Goal: Transaction & Acquisition: Obtain resource

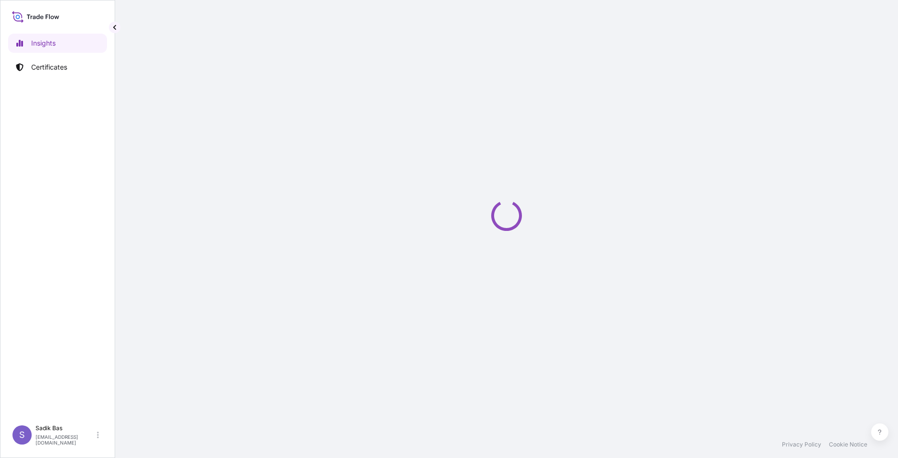
select select "2025"
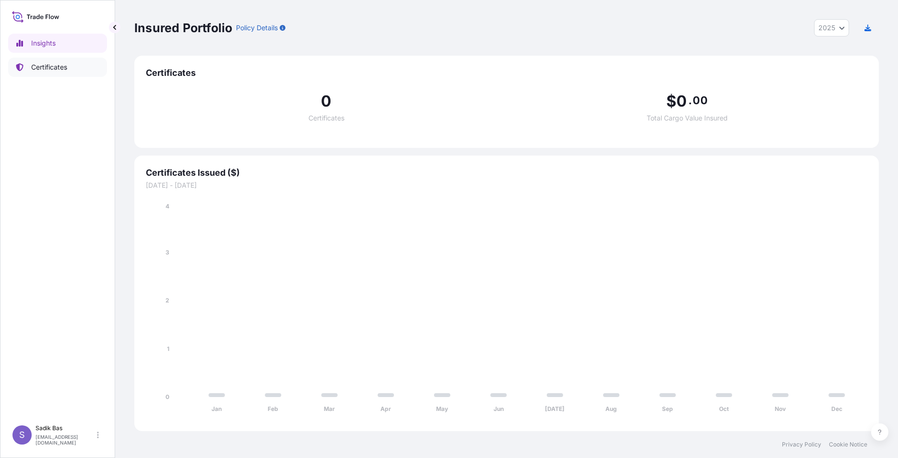
click at [38, 66] on p "Certificates" at bounding box center [49, 67] width 36 height 10
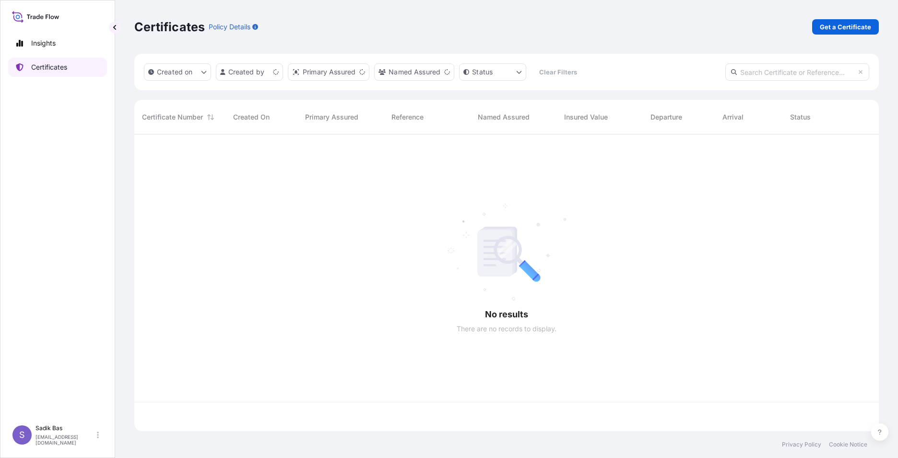
scroll to position [295, 737]
click at [869, 22] on p "Get a Certificate" at bounding box center [845, 27] width 51 height 10
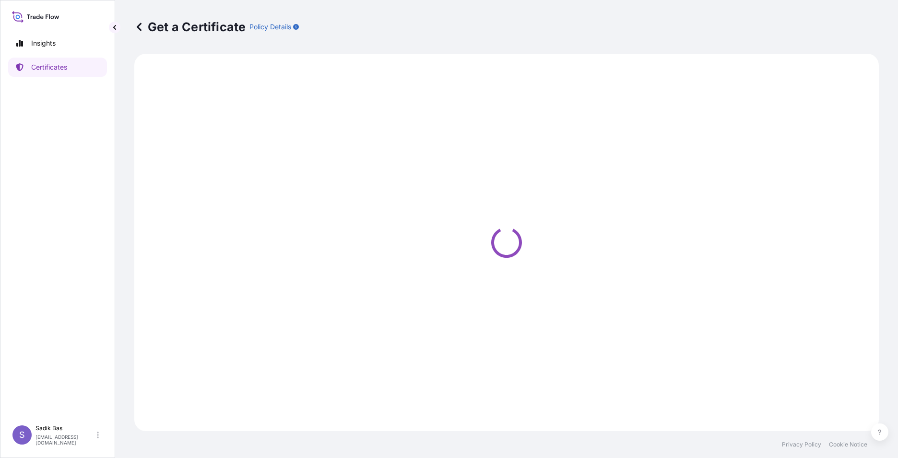
select select "Sea"
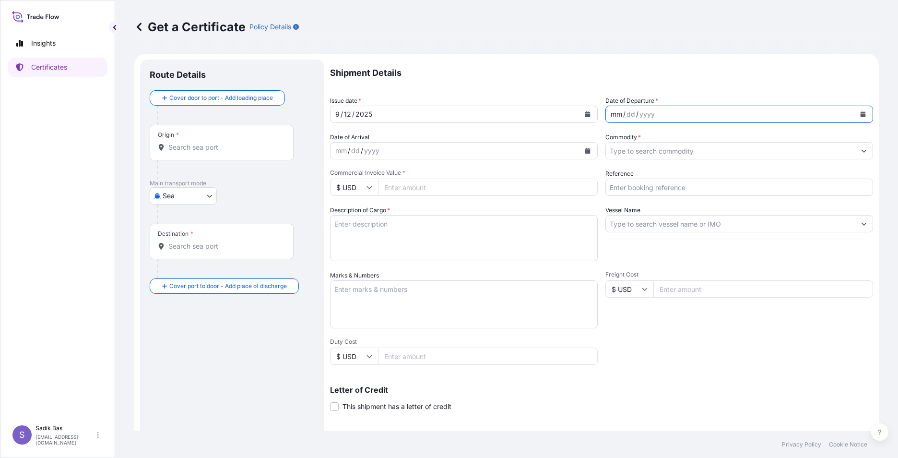
click at [682, 107] on div "mm / dd / yyyy" at bounding box center [731, 114] width 250 height 17
click at [683, 109] on div "mm / dd / yyyy" at bounding box center [731, 114] width 250 height 17
click at [684, 116] on div "mm / dd / yyyy" at bounding box center [731, 114] width 250 height 17
click at [861, 112] on icon "Calendar" at bounding box center [863, 114] width 5 height 6
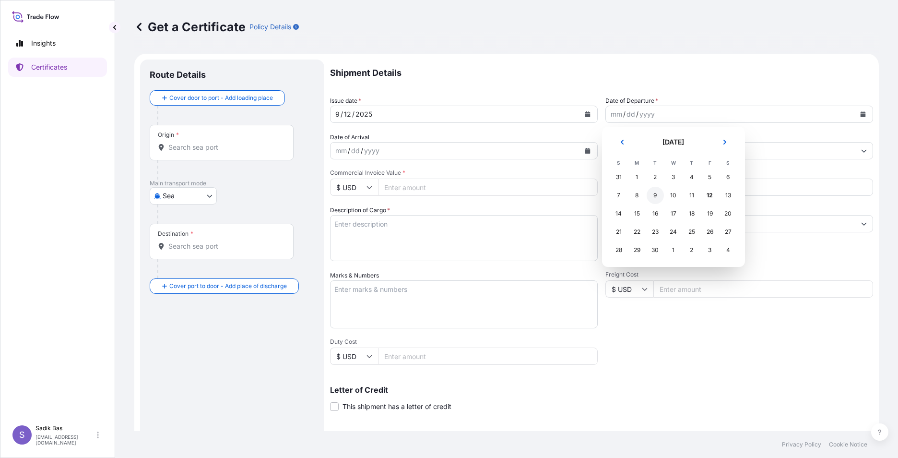
click at [654, 198] on div "9" at bounding box center [655, 195] width 17 height 17
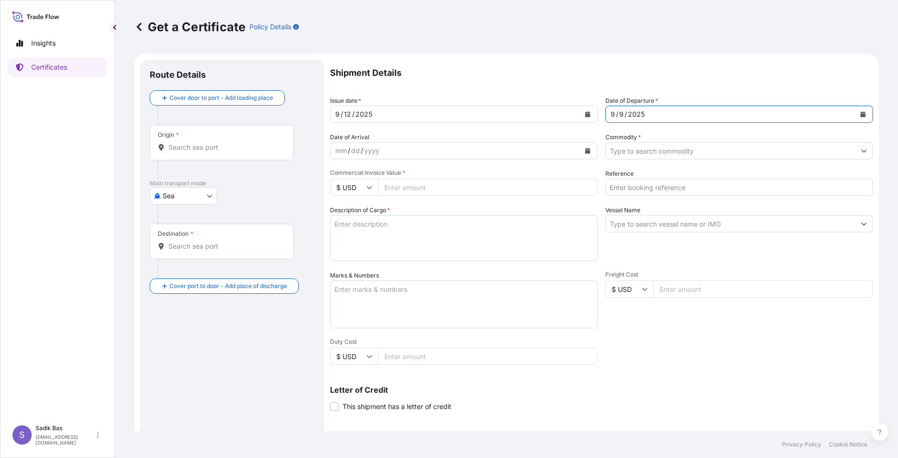
click at [676, 143] on input "Commodity *" at bounding box center [731, 150] width 250 height 17
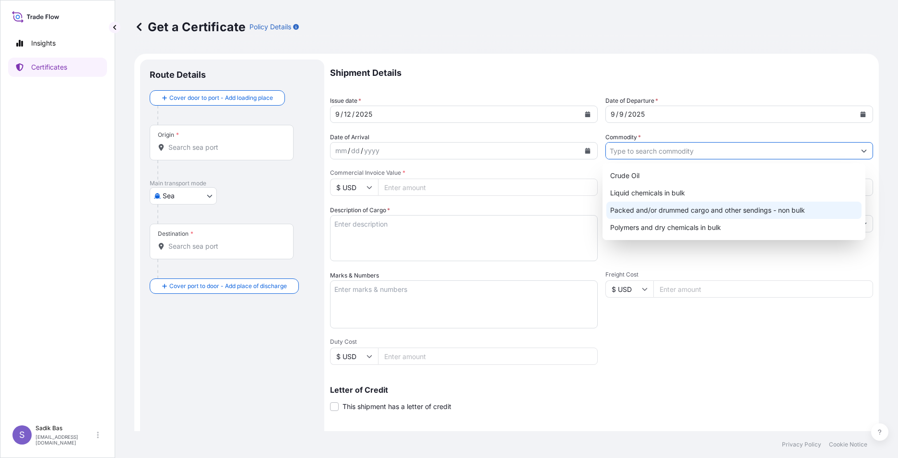
click at [666, 217] on div "Packed and/or drummed cargo and other sendings - non bulk" at bounding box center [734, 210] width 256 height 17
type input "Packed and/or drummed cargo and other sendings - non bulk"
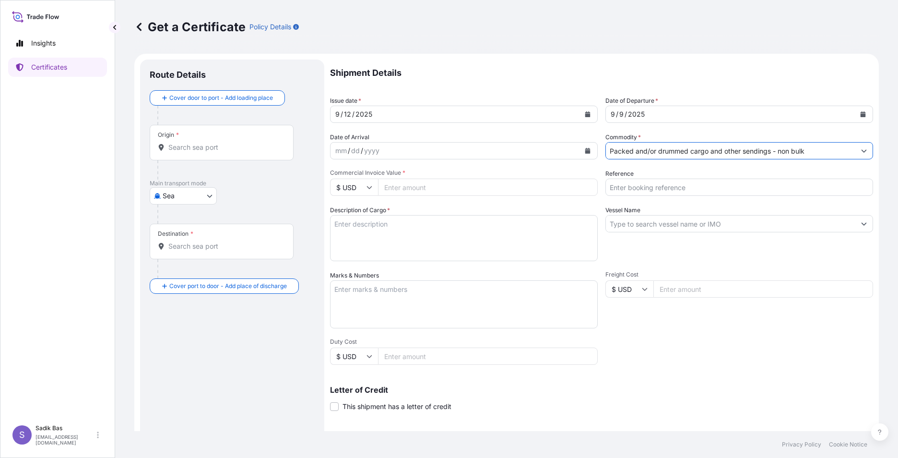
click at [406, 155] on div "mm / dd / yyyy" at bounding box center [456, 150] width 250 height 17
click at [407, 157] on div "mm / dd / yyyy" at bounding box center [456, 150] width 250 height 17
click at [411, 150] on div "mm / dd / yyyy" at bounding box center [456, 150] width 250 height 17
click at [585, 148] on icon "Calendar" at bounding box center [588, 151] width 6 height 6
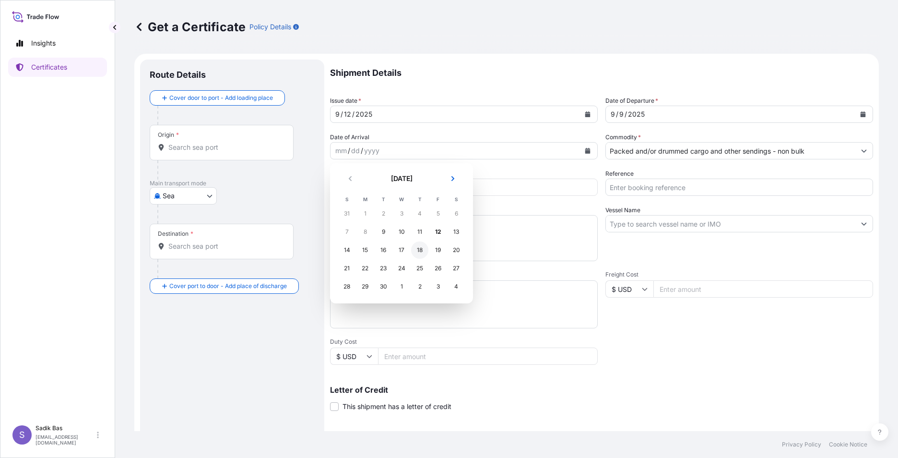
click at [420, 248] on div "18" at bounding box center [419, 249] width 17 height 17
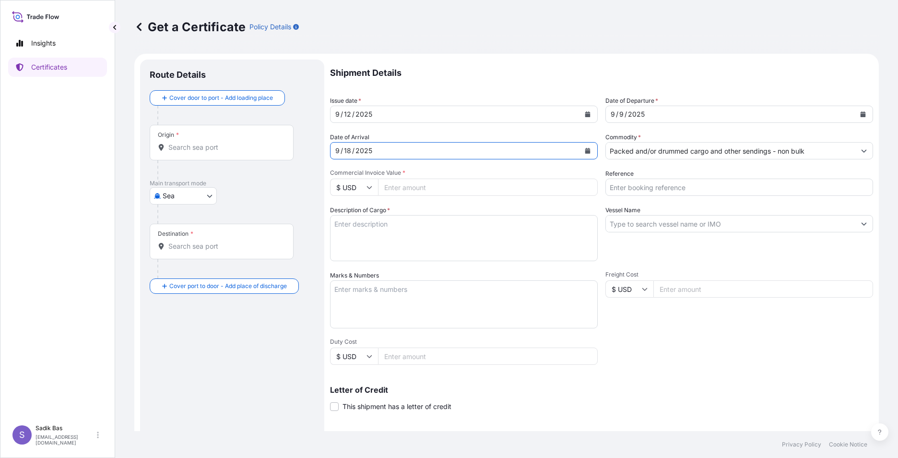
click at [520, 189] on input "Commercial Invoice Value *" at bounding box center [488, 186] width 220 height 17
click at [680, 190] on input "Reference" at bounding box center [740, 186] width 268 height 17
click at [613, 225] on input "Vessel Name" at bounding box center [731, 223] width 250 height 17
click at [190, 194] on body "Insights Certificates S Sadik Bas [EMAIL_ADDRESS][DOMAIN_NAME] Get a Certificat…" at bounding box center [449, 229] width 898 height 458
click at [170, 238] on span "Road" at bounding box center [176, 238] width 16 height 10
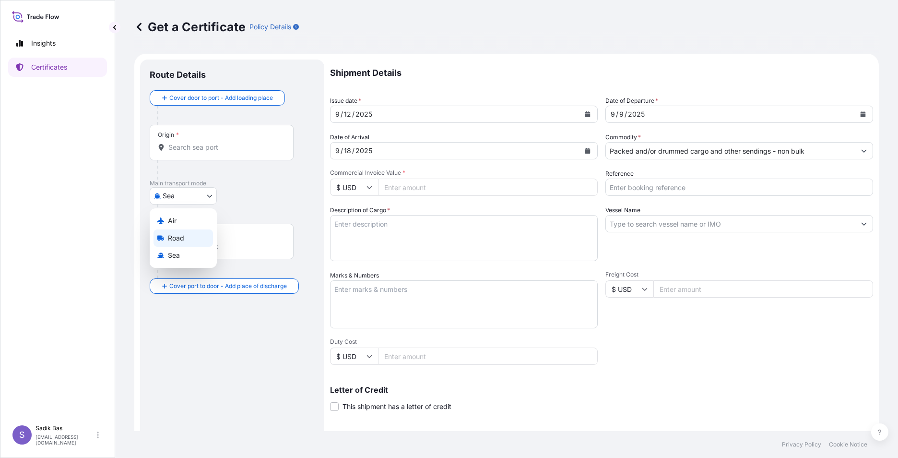
select select "Road"
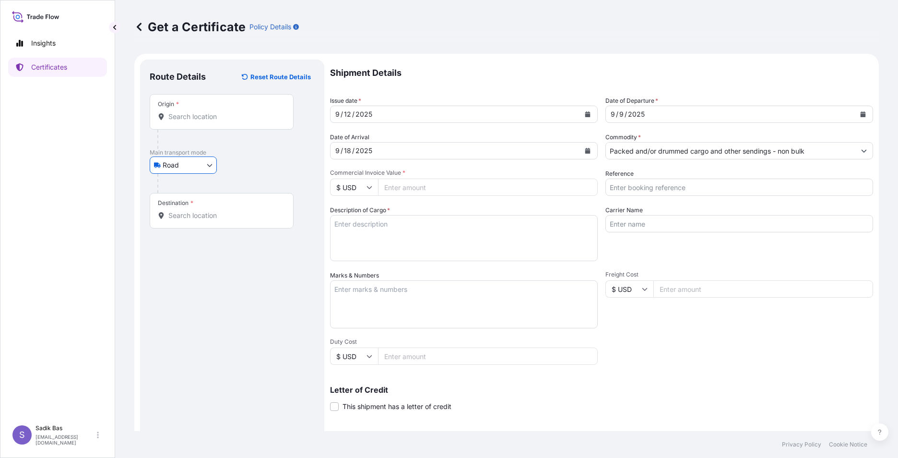
click at [197, 108] on div "Origin *" at bounding box center [222, 112] width 144 height 36
click at [197, 112] on input "Origin *" at bounding box center [224, 117] width 113 height 10
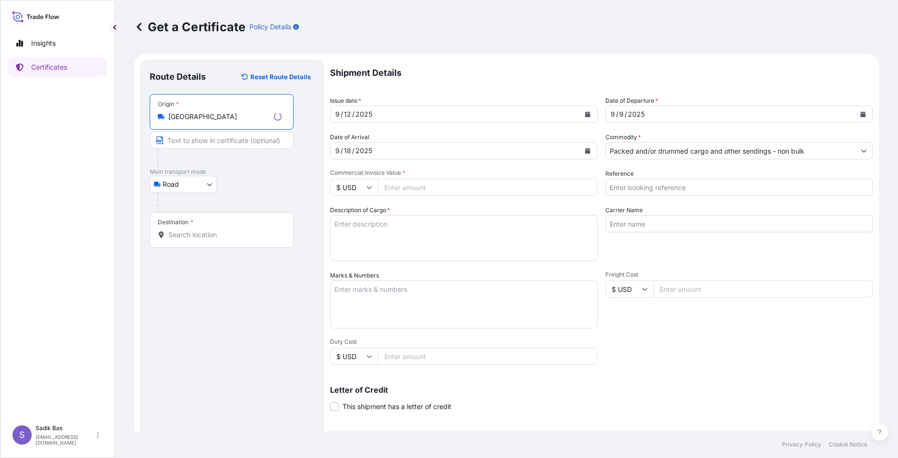
type input "[GEOGRAPHIC_DATA]"
click at [351, 226] on textarea "Description of Cargo *" at bounding box center [464, 238] width 268 height 46
paste textarea "572025127"
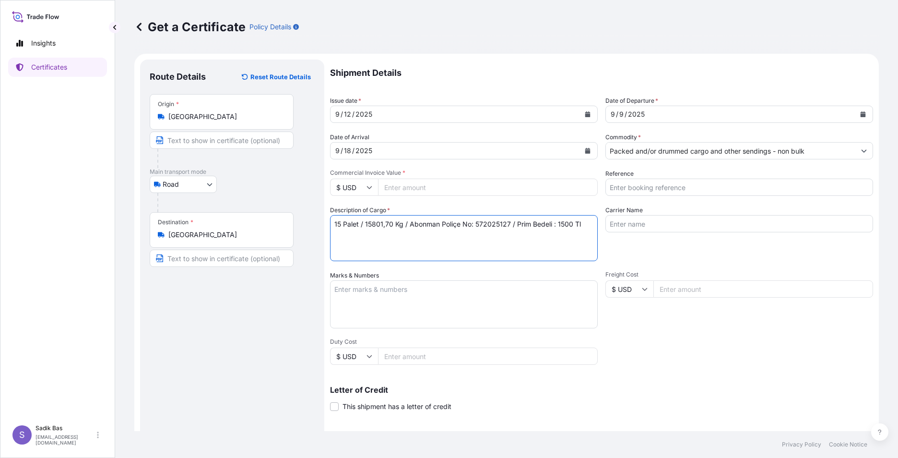
type textarea "15 Palet / 15801,70 Kg / Abonman Poliçe No: 572025127 / Prim Bedeli : 1500 Tl"
click at [373, 186] on input "$ USD" at bounding box center [354, 186] width 48 height 17
click at [354, 214] on div "€ EUR" at bounding box center [354, 213] width 40 height 18
type input "€ EUR"
click at [443, 180] on input "Commercial Invoice Value *" at bounding box center [488, 186] width 220 height 17
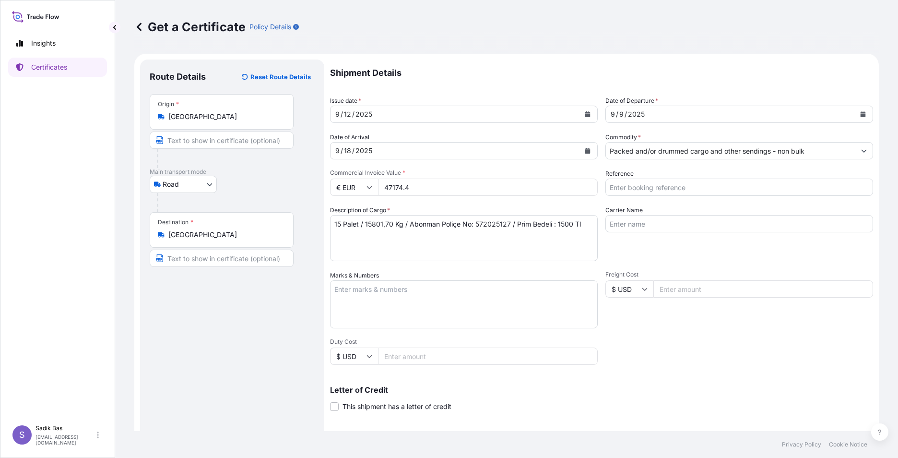
type input "47174.4"
click at [439, 232] on textarea "15 Palet / 15801,70 Kg / Abonman Poliçe No: 572025127 / Prim Bedeli : 1500 Tl" at bounding box center [464, 238] width 268 height 46
click at [658, 222] on input "Carrier Name" at bounding box center [740, 223] width 268 height 17
click at [657, 187] on input "Reference" at bounding box center [740, 186] width 268 height 17
paste input "4900882939"
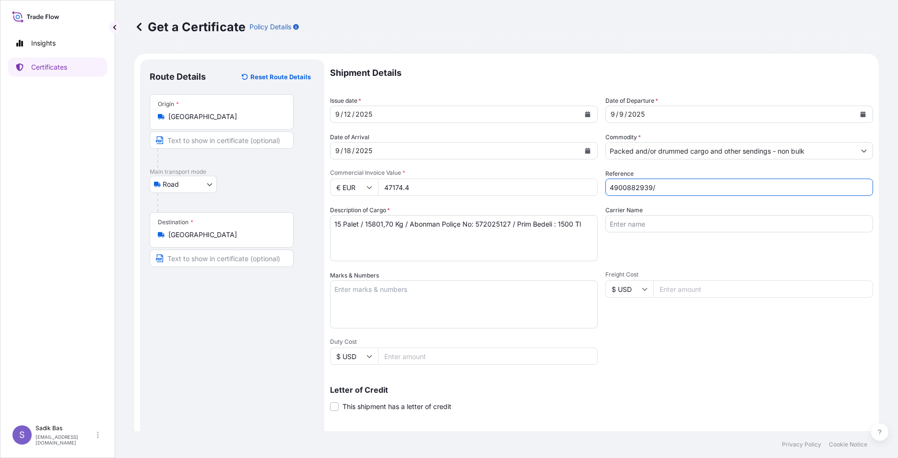
paste input "4900882935"
paste input "4900887661"
type input "4900882939/4900882935/4900887661"
click at [411, 246] on textarea "15 Palet / 15801,70 Kg / Abonman Poliçe No: 572025127 / Prim Bedeli : 1500 Tl" at bounding box center [464, 238] width 268 height 46
click at [662, 223] on input "Carrier Name" at bounding box center [740, 223] width 268 height 17
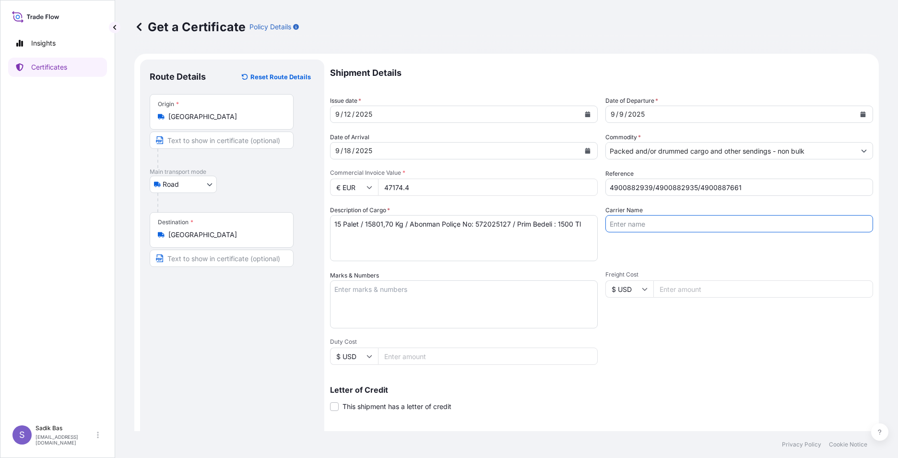
paste input "34 DJ 5904"
type input "34 DJ 5904"
click at [424, 291] on textarea "Marks & Numbers" at bounding box center [464, 304] width 268 height 48
drag, startPoint x: 650, startPoint y: 223, endPoint x: 605, endPoint y: 224, distance: 45.1
click at [606, 224] on input "34 DJ 5904" at bounding box center [740, 223] width 268 height 17
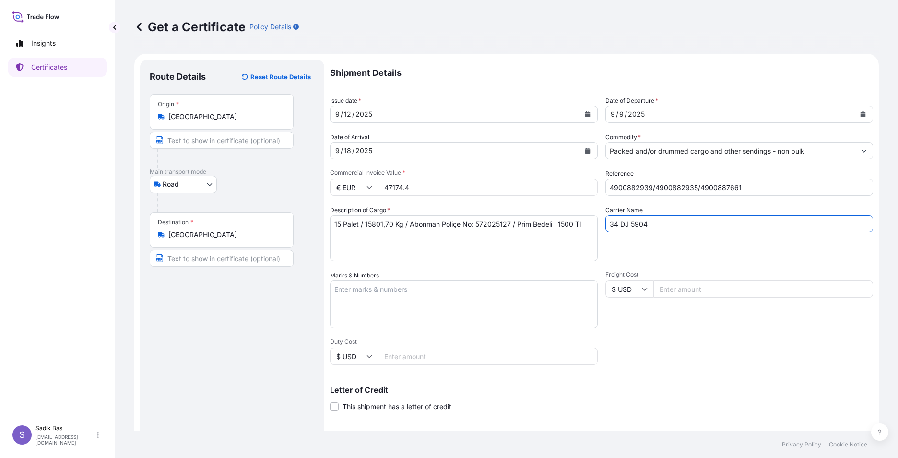
click at [369, 300] on textarea "Marks & Numbers" at bounding box center [464, 304] width 268 height 48
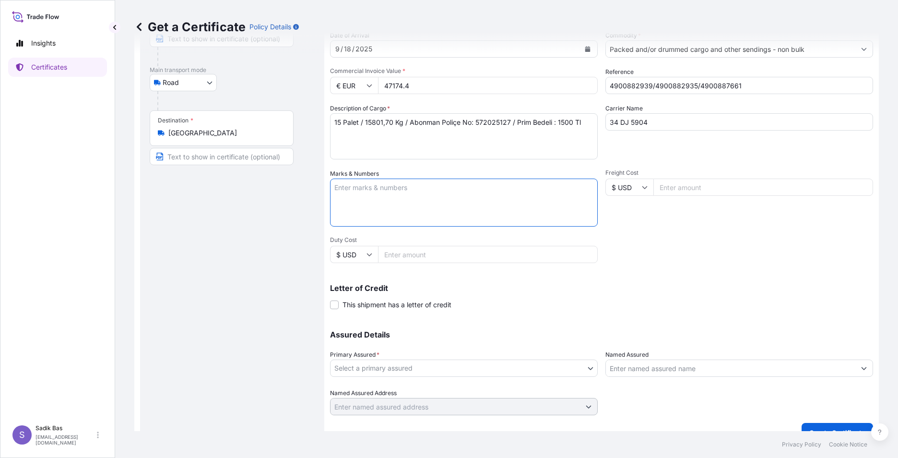
scroll to position [119, 0]
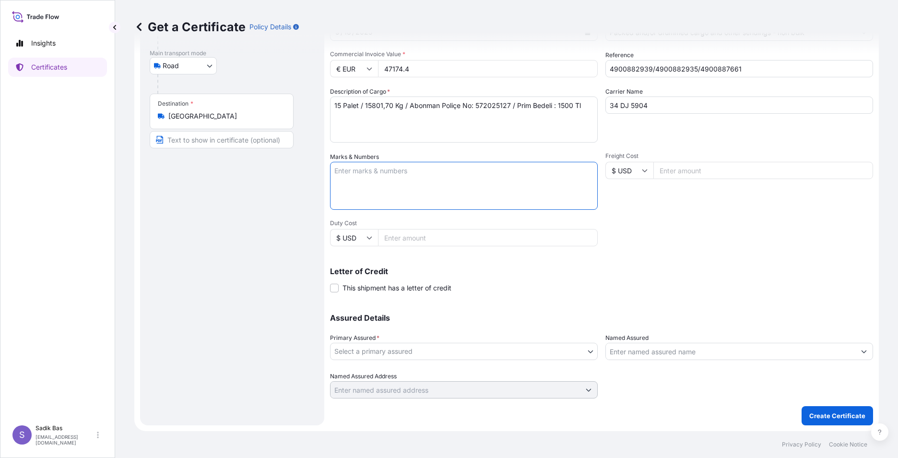
click at [473, 349] on body "Insights Certificates S Sadik Bas [EMAIL_ADDRESS][DOMAIN_NAME] Get a Certificat…" at bounding box center [449, 229] width 898 height 458
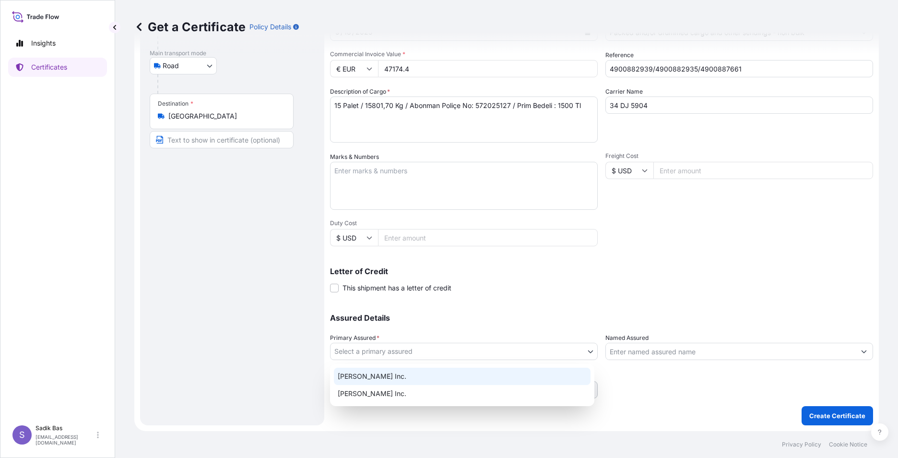
click at [387, 375] on div "[PERSON_NAME] Inc." at bounding box center [462, 376] width 257 height 17
select select "32057"
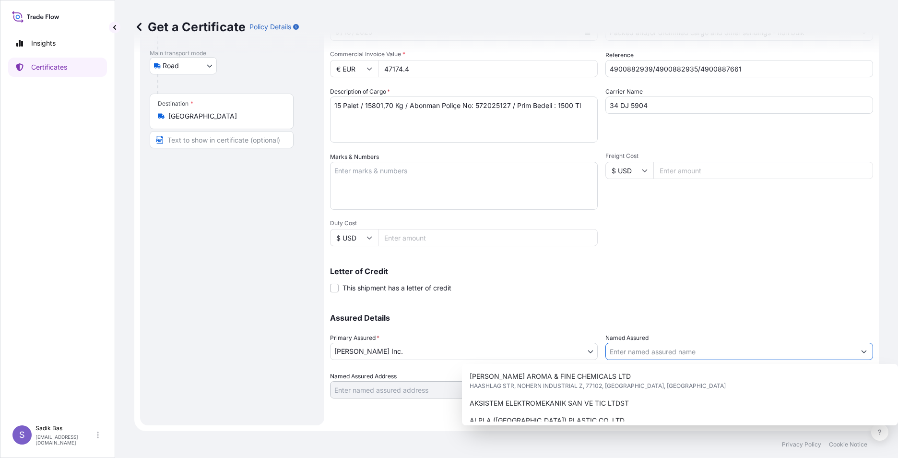
click at [699, 353] on input "Named Assured" at bounding box center [731, 351] width 250 height 17
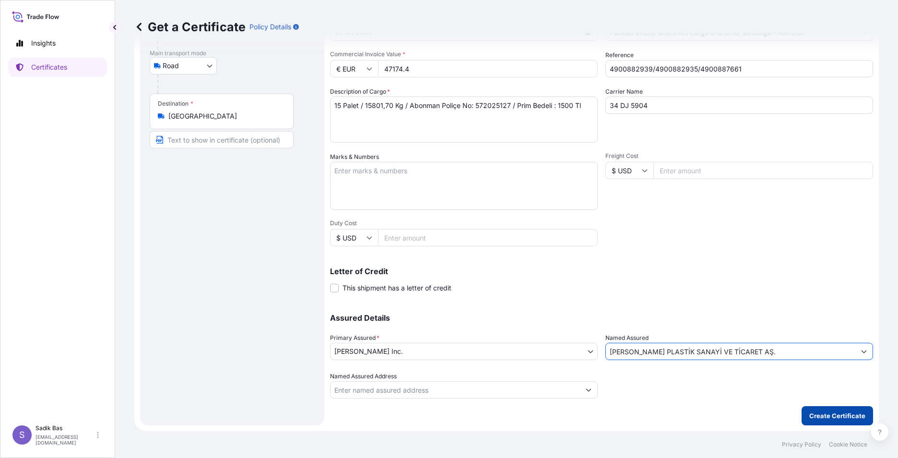
type input "[PERSON_NAME] PLASTİK SANAYİ VE TİCARET AŞ."
click at [832, 412] on p "Create Certificate" at bounding box center [837, 416] width 56 height 10
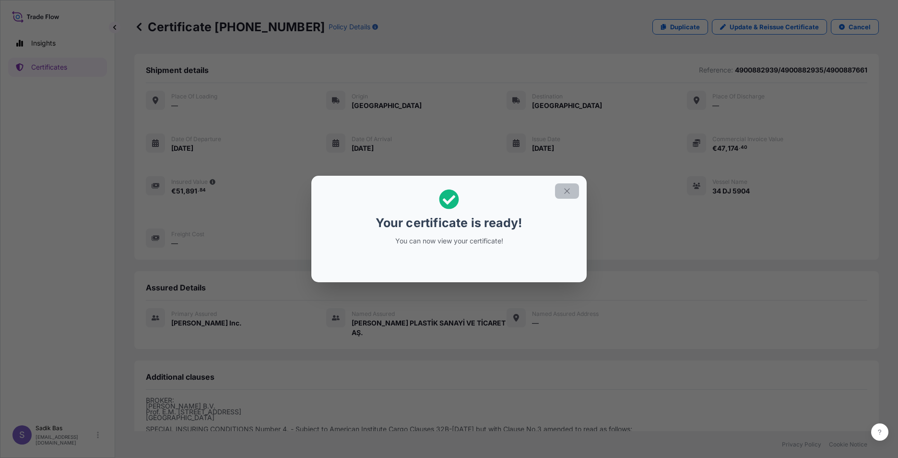
click at [567, 192] on icon "button" at bounding box center [567, 191] width 9 height 9
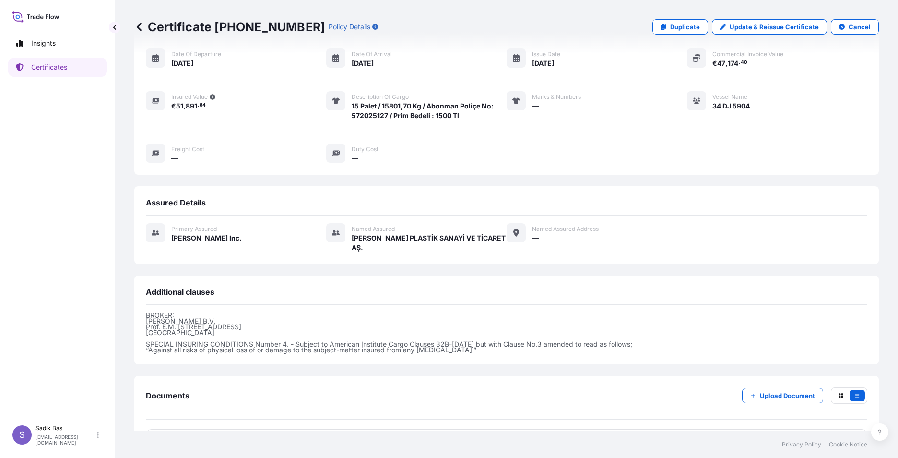
scroll to position [119, 0]
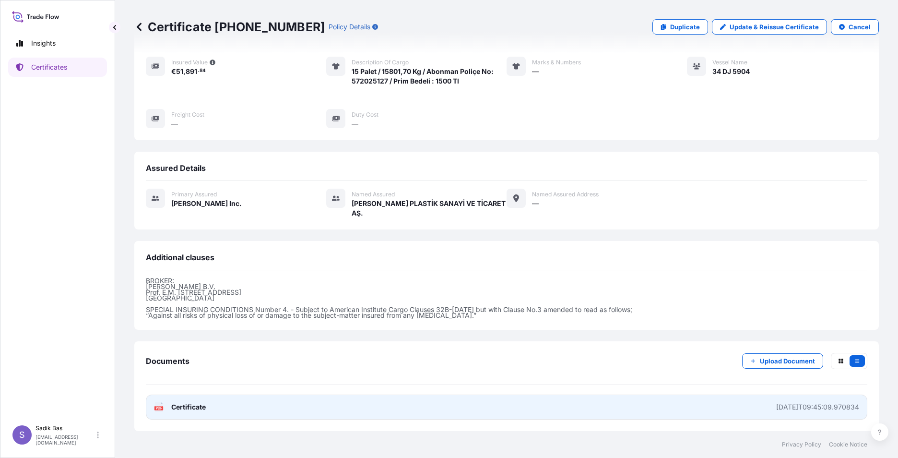
click at [158, 407] on text "PDF" at bounding box center [159, 407] width 6 height 3
